Goal: Information Seeking & Learning: Find specific fact

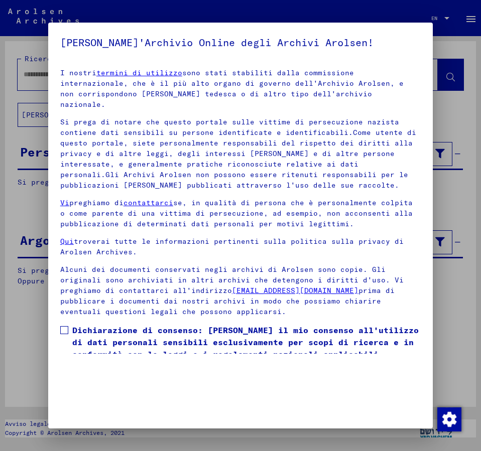
click at [64, 326] on span at bounding box center [64, 330] width 8 height 8
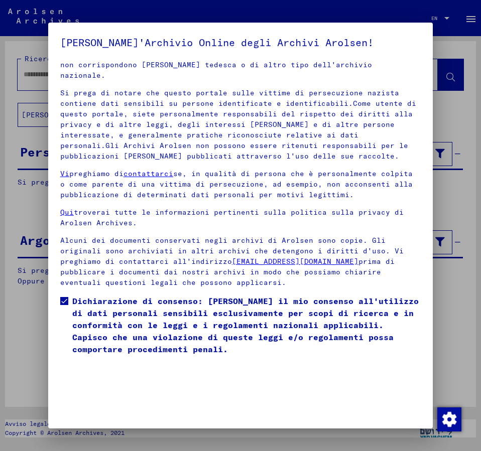
scroll to position [49, 0]
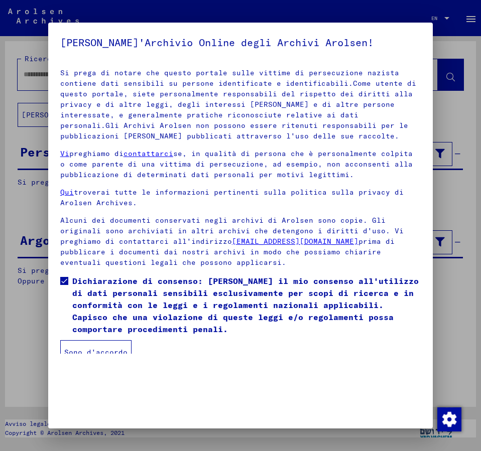
click at [107, 340] on button "Sono d'accordo" at bounding box center [95, 352] width 71 height 24
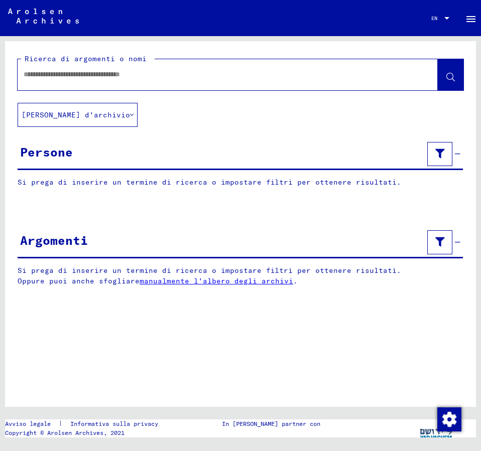
click at [56, 66] on div at bounding box center [216, 74] width 396 height 23
click at [51, 70] on input "text" at bounding box center [219, 74] width 390 height 11
type input "**********"
click at [449, 74] on icon at bounding box center [450, 77] width 9 height 9
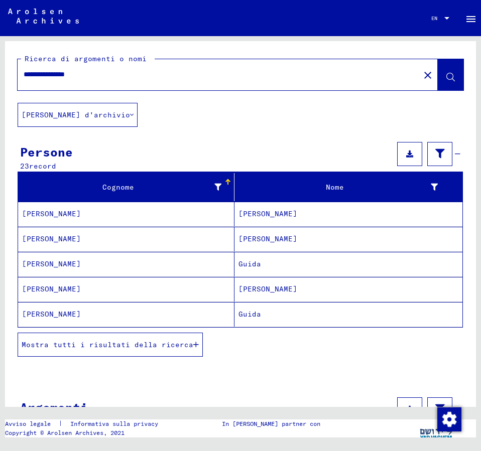
click at [252, 314] on mat-cell "Guida" at bounding box center [348, 314] width 228 height 25
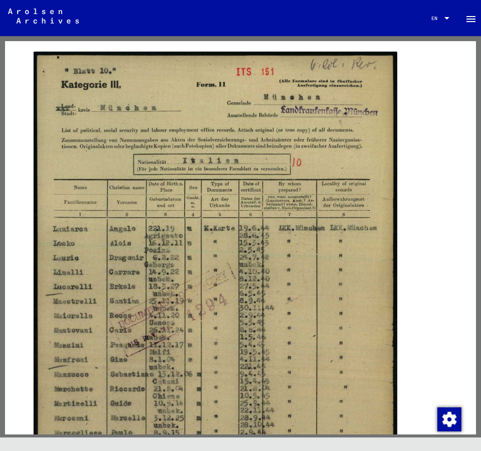
scroll to position [163, 0]
